Goal: Find contact information: Obtain details needed to contact an individual or organization

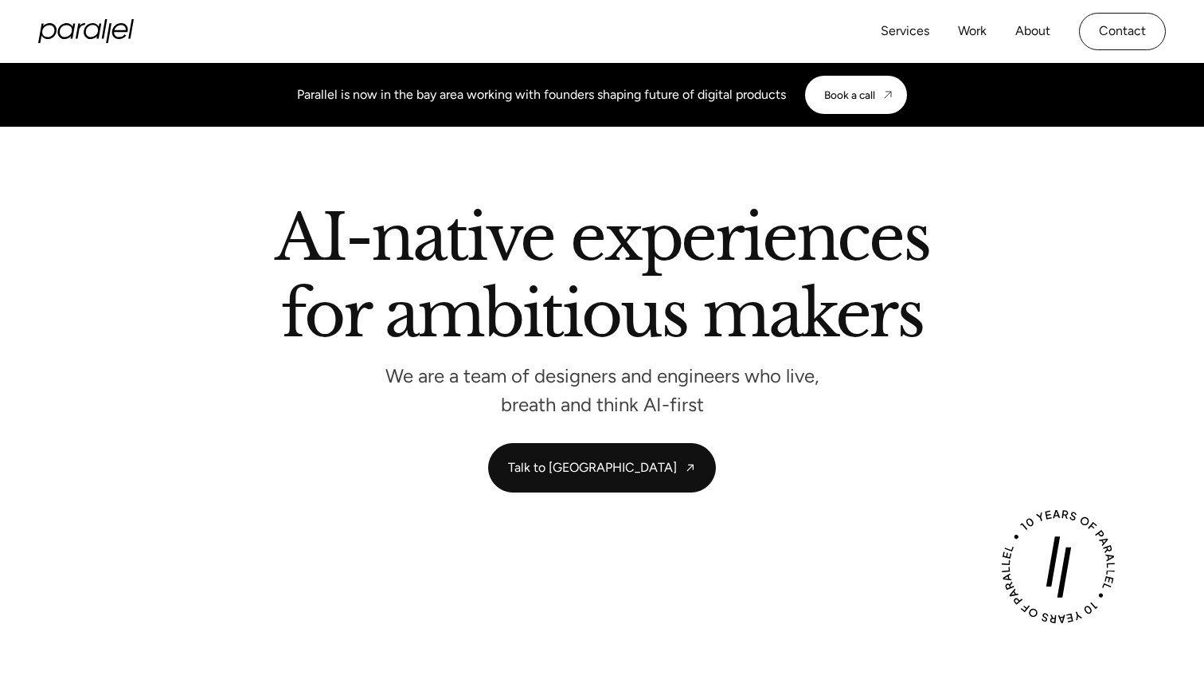
click at [1149, 36] on link "Contact" at bounding box center [1122, 31] width 87 height 37
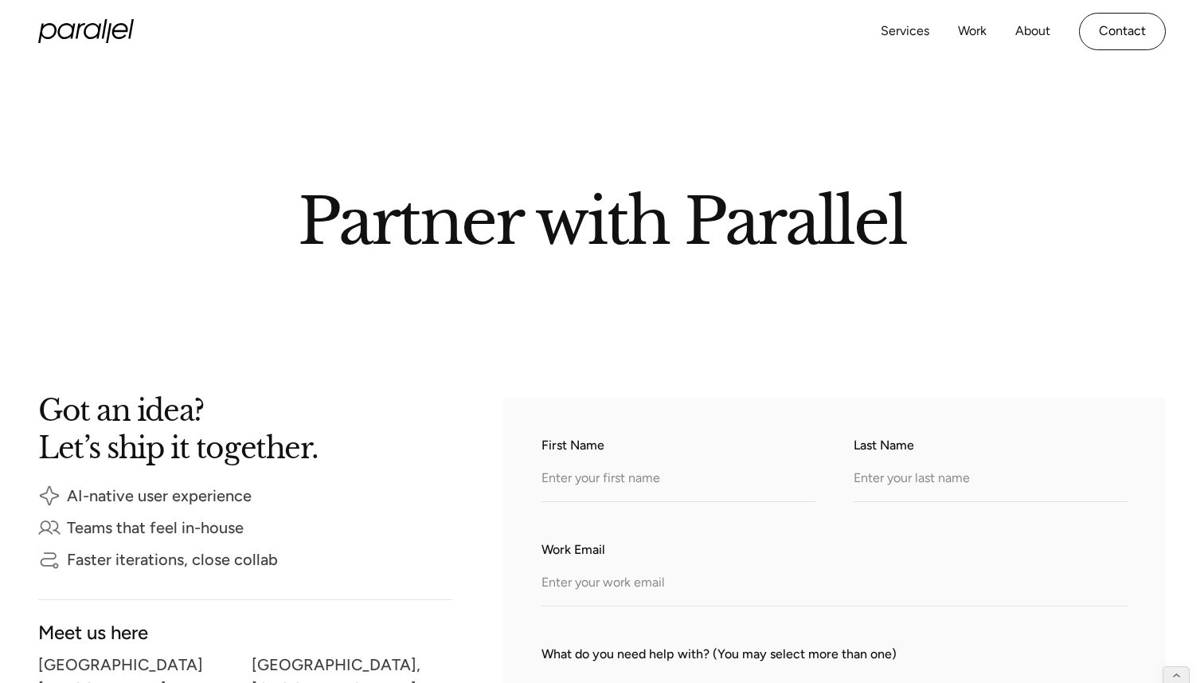
click at [91, 18] on div "Services Work About Careers Contact LinkedIn Twitter (X)" at bounding box center [602, 31] width 1128 height 63
click at [107, 36] on icon "home" at bounding box center [109, 29] width 6 height 20
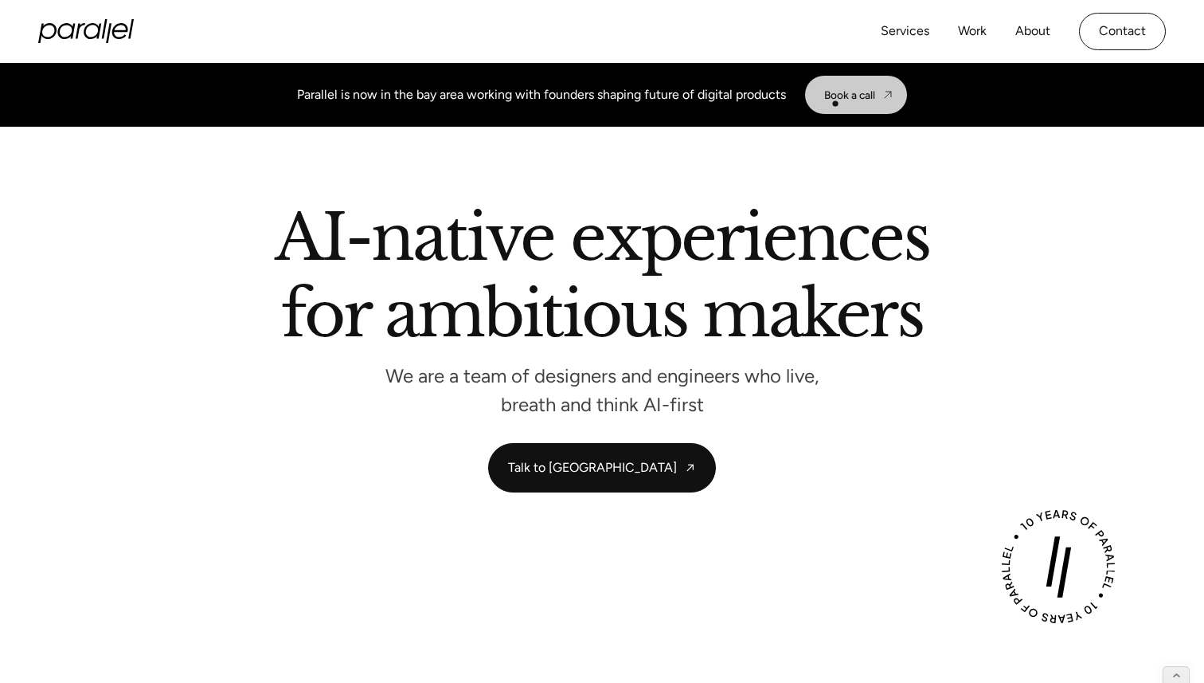
click at [835, 104] on link "Book a call" at bounding box center [856, 95] width 102 height 38
